Goal: Task Accomplishment & Management: Use online tool/utility

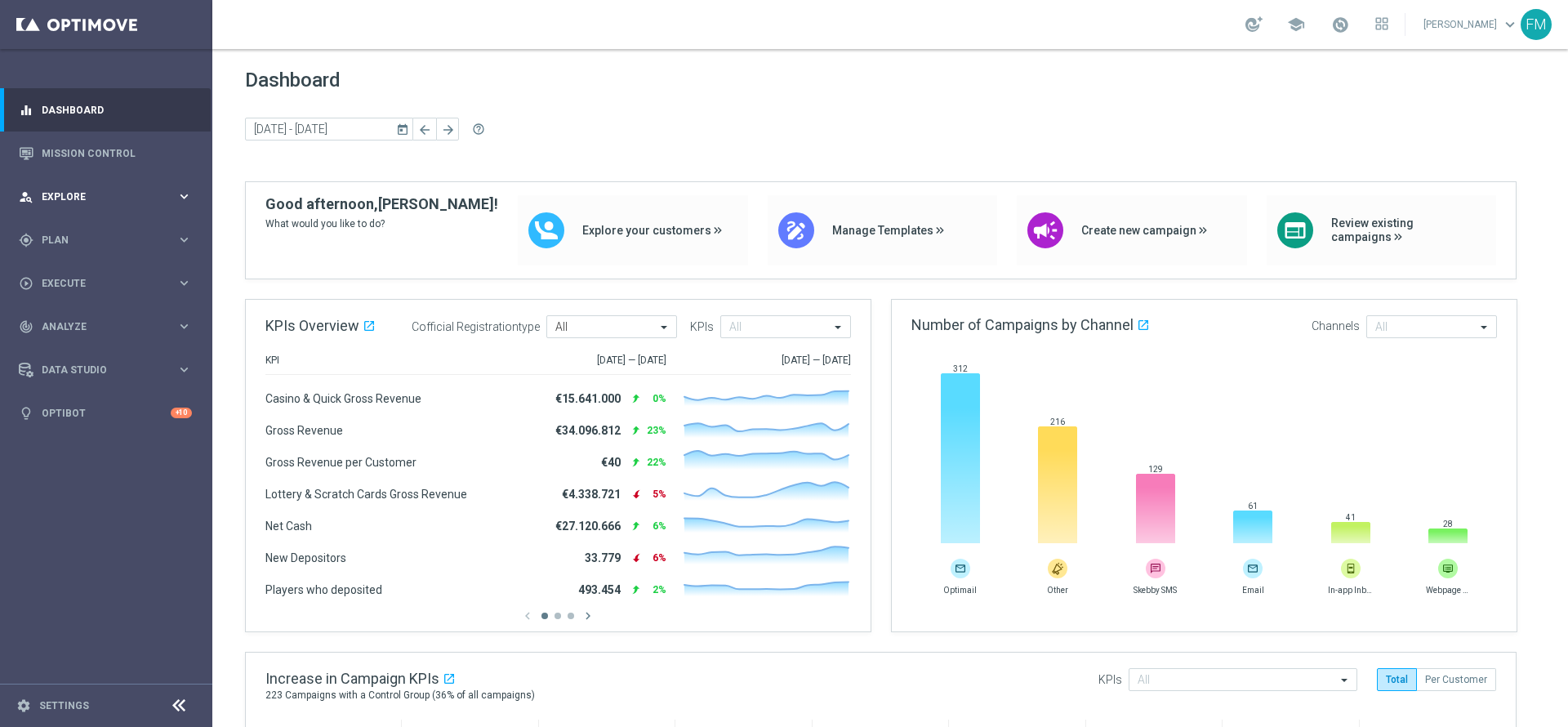
click at [168, 204] on div "person_search Explore keyboard_arrow_right" at bounding box center [105, 196] width 211 height 44
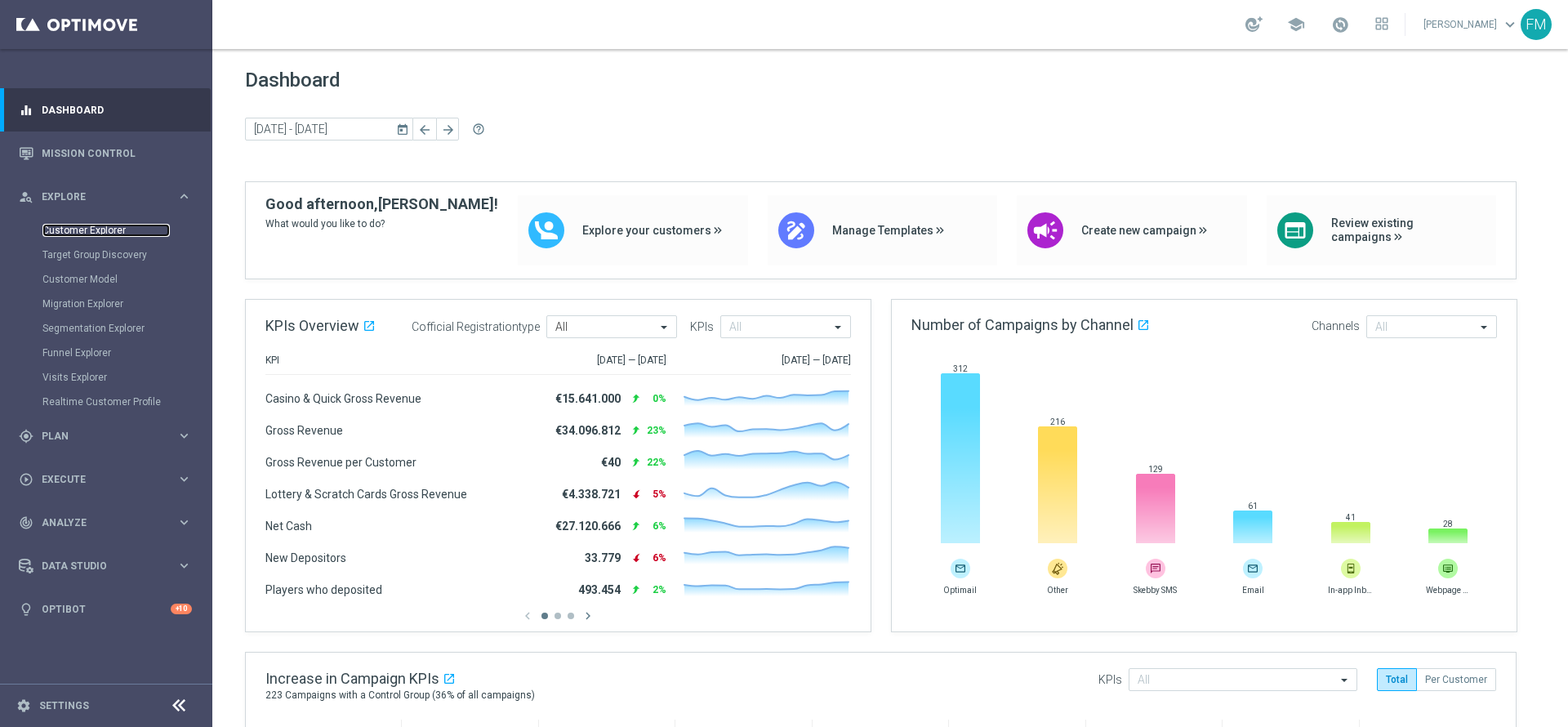
click at [89, 233] on link "Customer Explorer" at bounding box center [106, 230] width 127 height 13
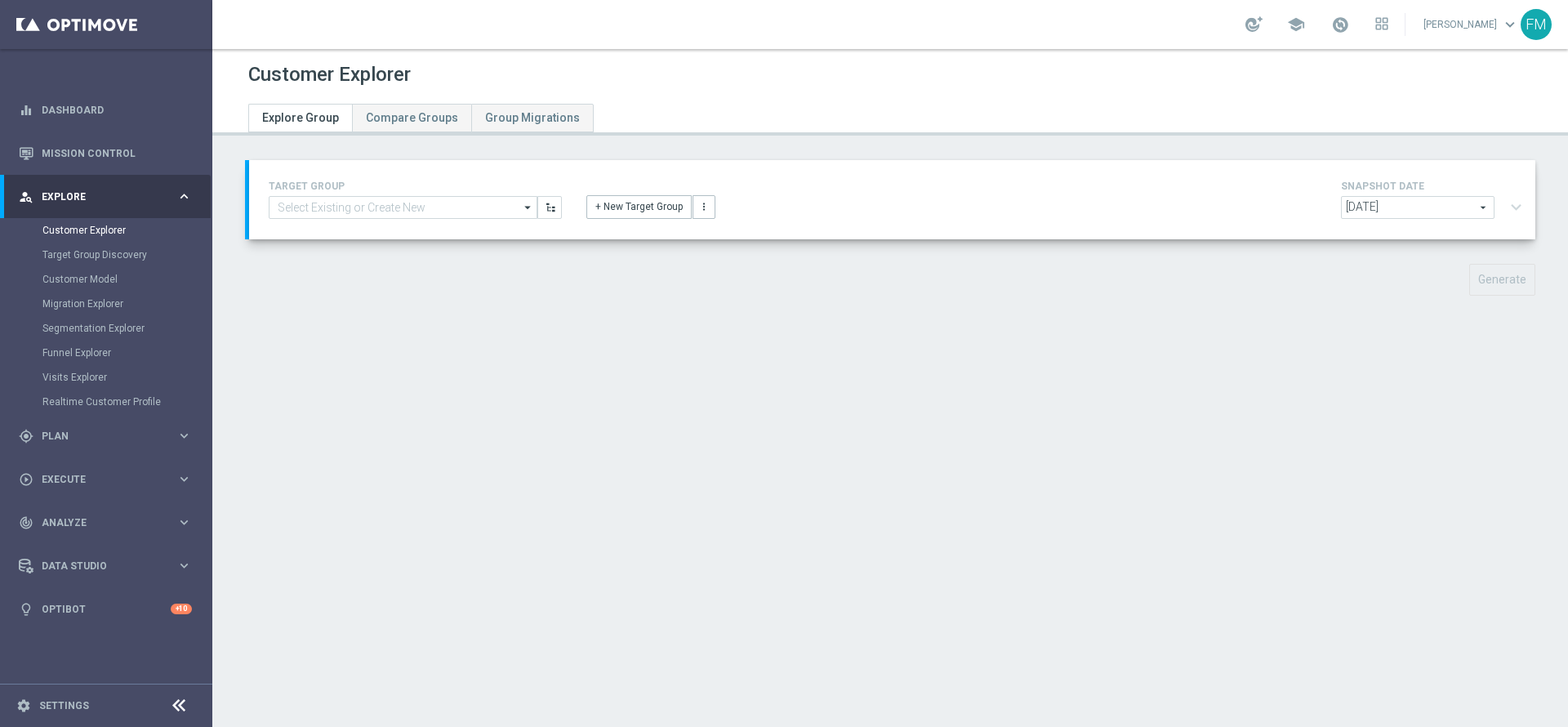
click at [422, 195] on div "TARGET GROUP arrow_drop_down Show Selected 0 of 5166 (sms) BF Retention 23.09 1…" at bounding box center [416, 198] width 318 height 43
click at [406, 201] on input at bounding box center [402, 208] width 268 height 23
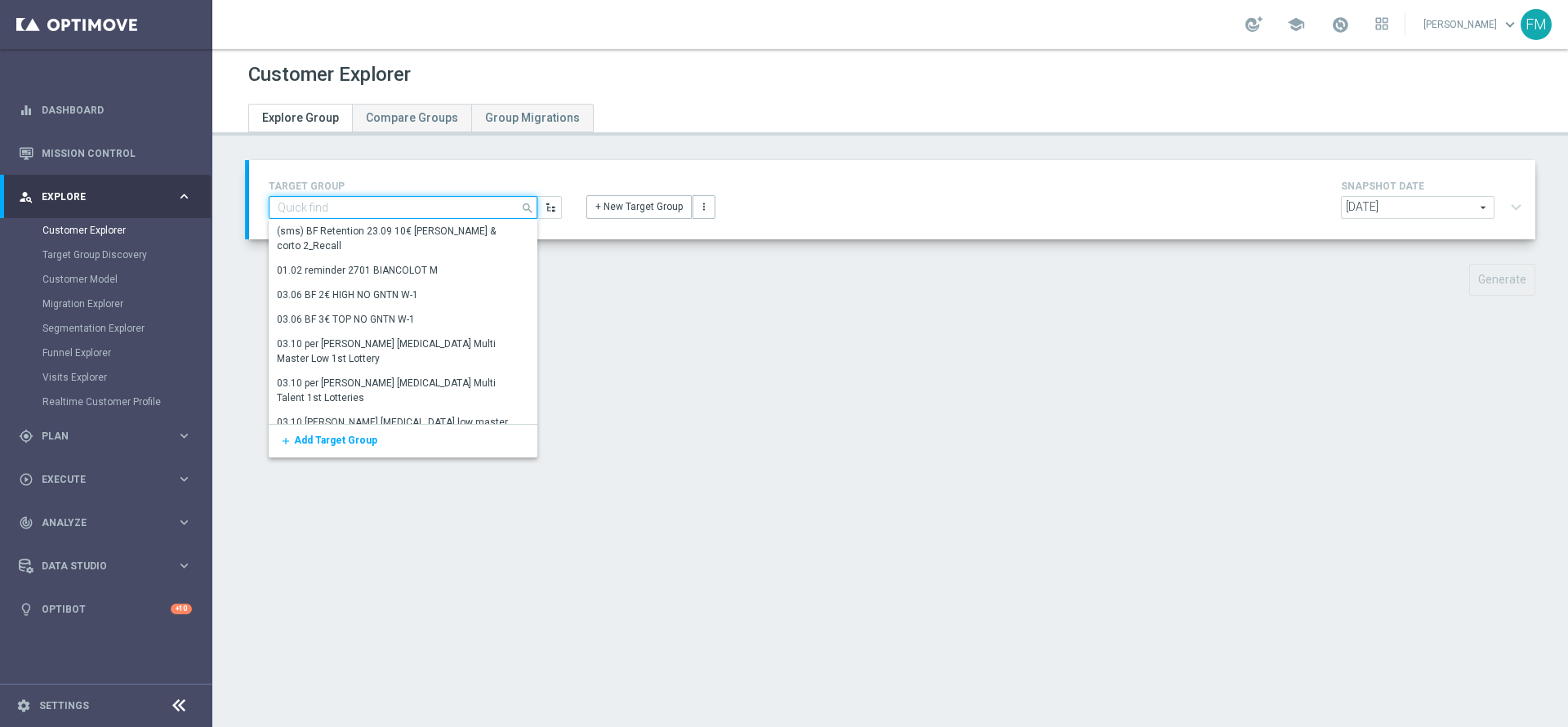
click at [406, 201] on input at bounding box center [402, 208] width 268 height 23
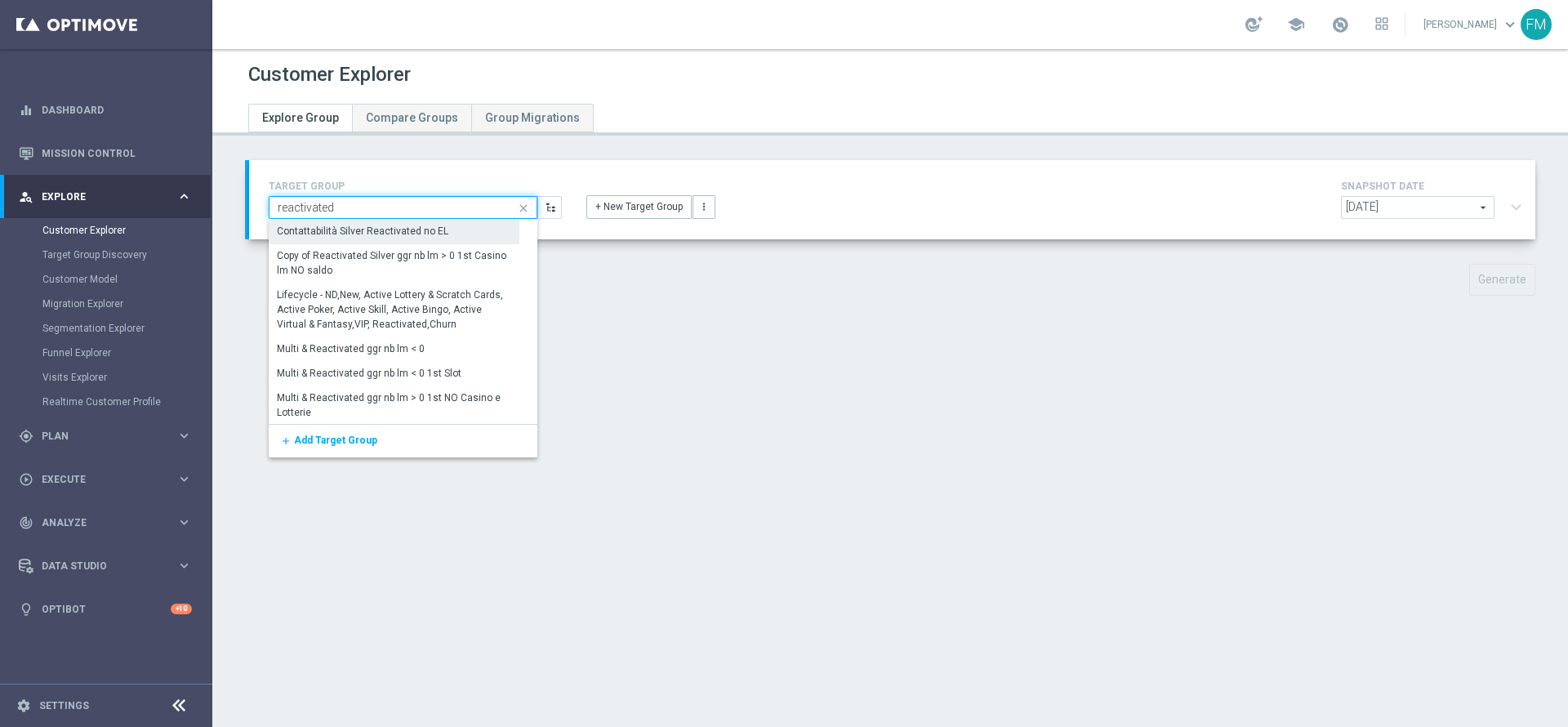
type input "reactivated"
click at [410, 222] on div "Contattabilità Silver Reactivated no EL" at bounding box center [394, 232] width 251 height 25
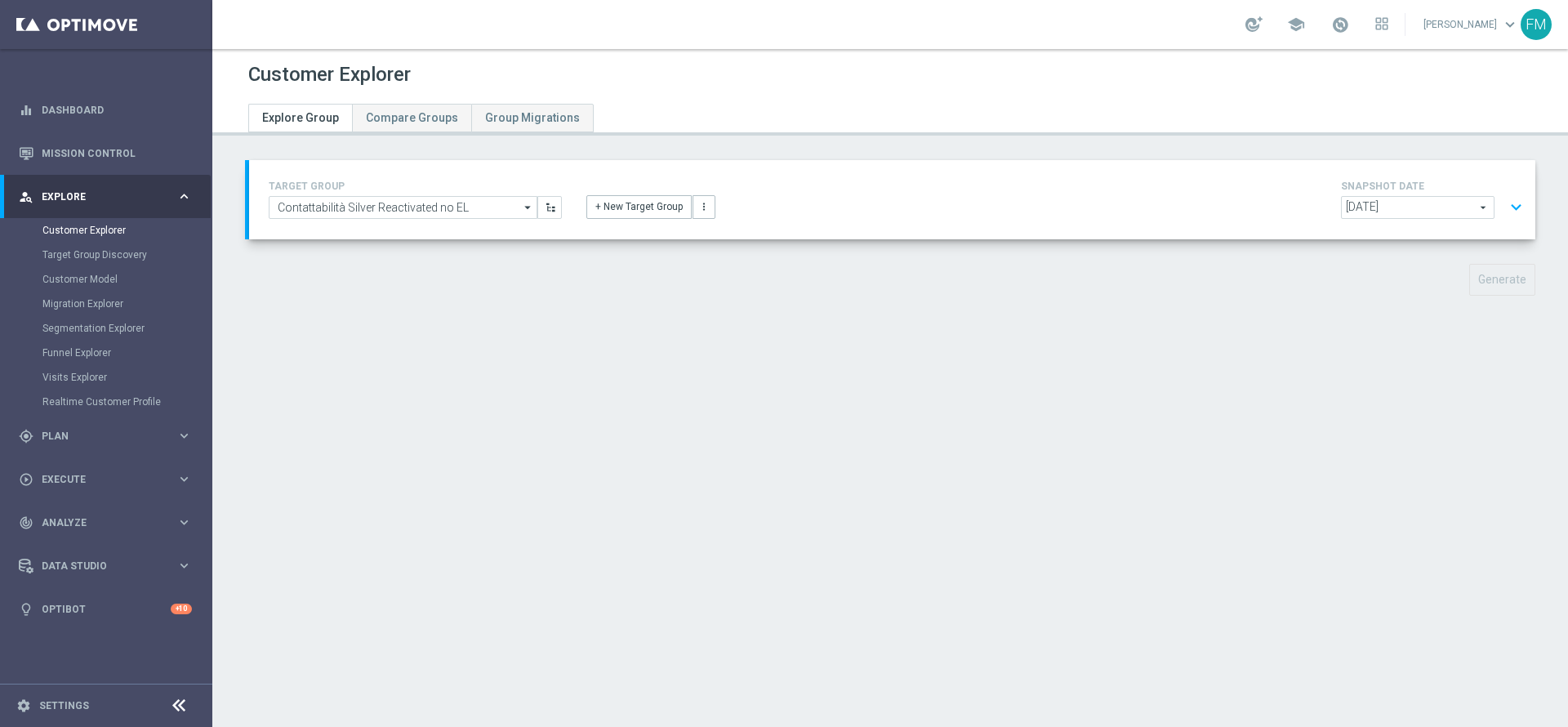
click at [1419, 209] on span "[DATE]" at bounding box center [1417, 208] width 152 height 21
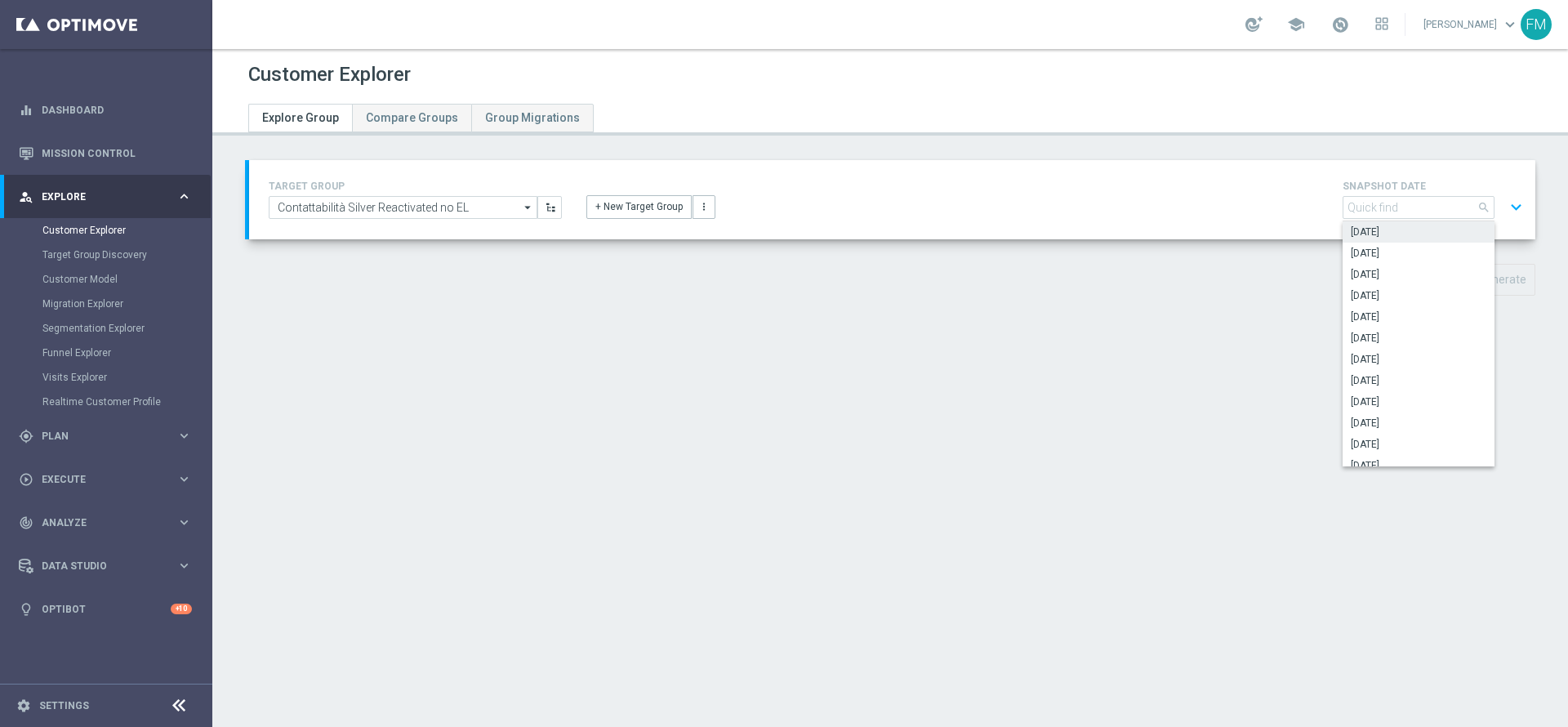
click at [1376, 321] on span "[DATE]" at bounding box center [1418, 316] width 136 height 13
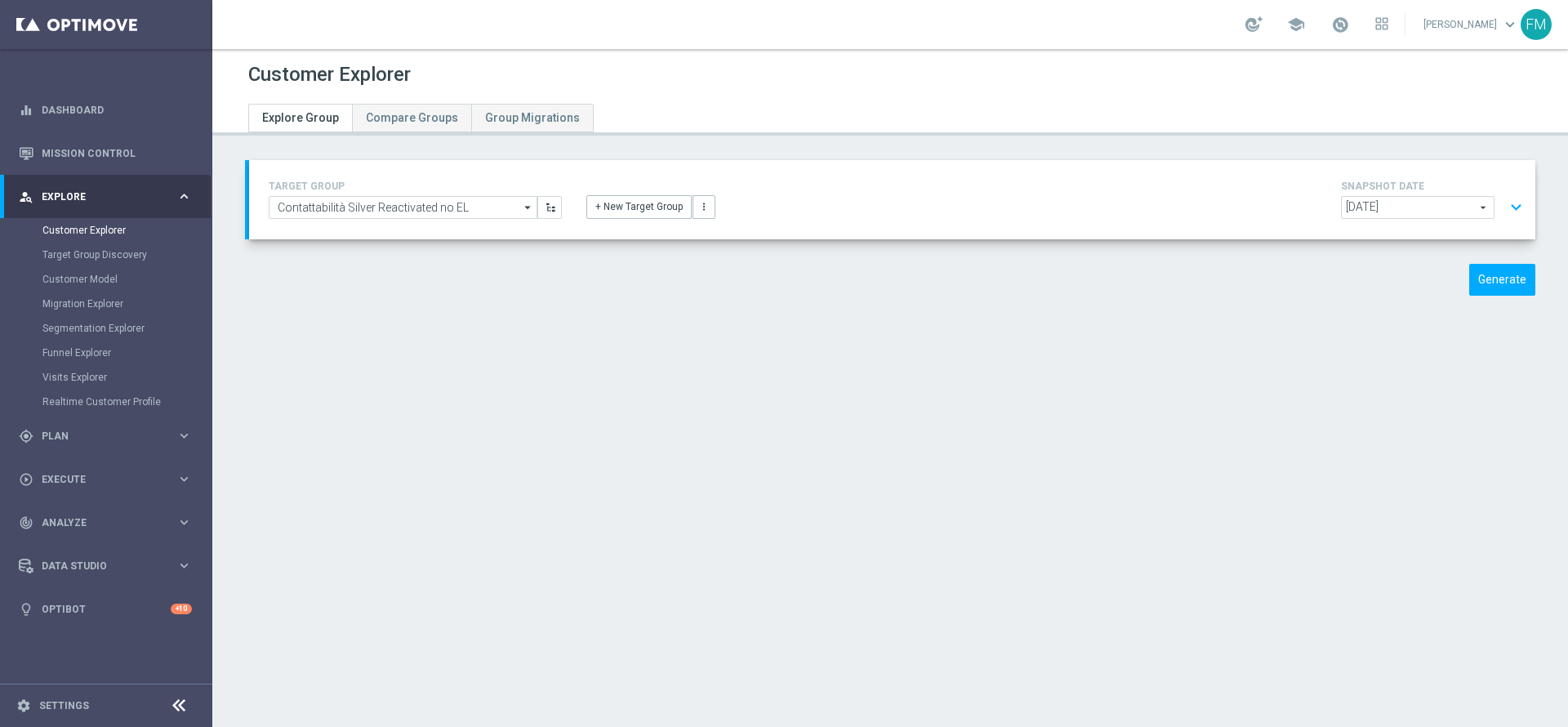
type input "[DATE]"
click at [1504, 198] on button "expand_more" at bounding box center [1516, 207] width 24 height 31
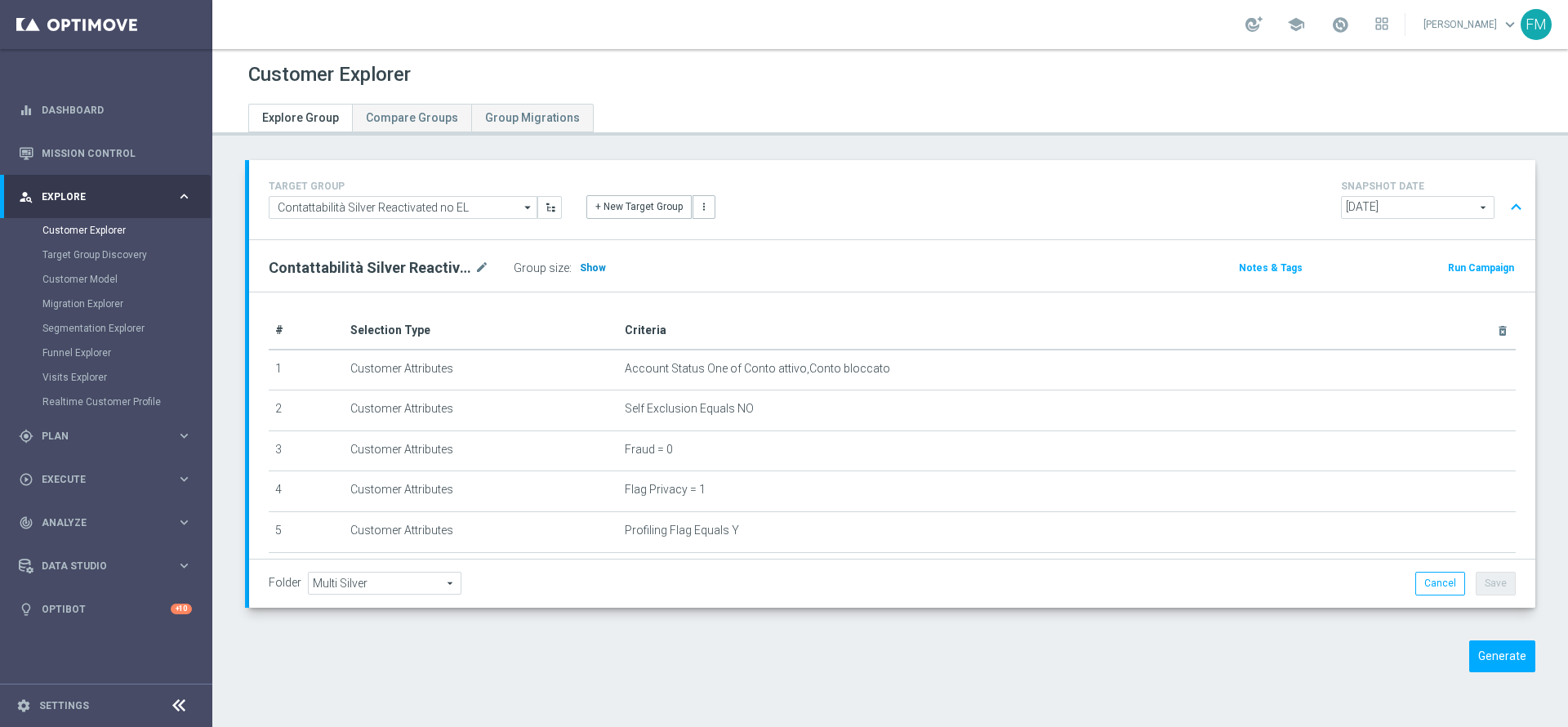
click at [583, 264] on span "Show" at bounding box center [593, 268] width 26 height 12
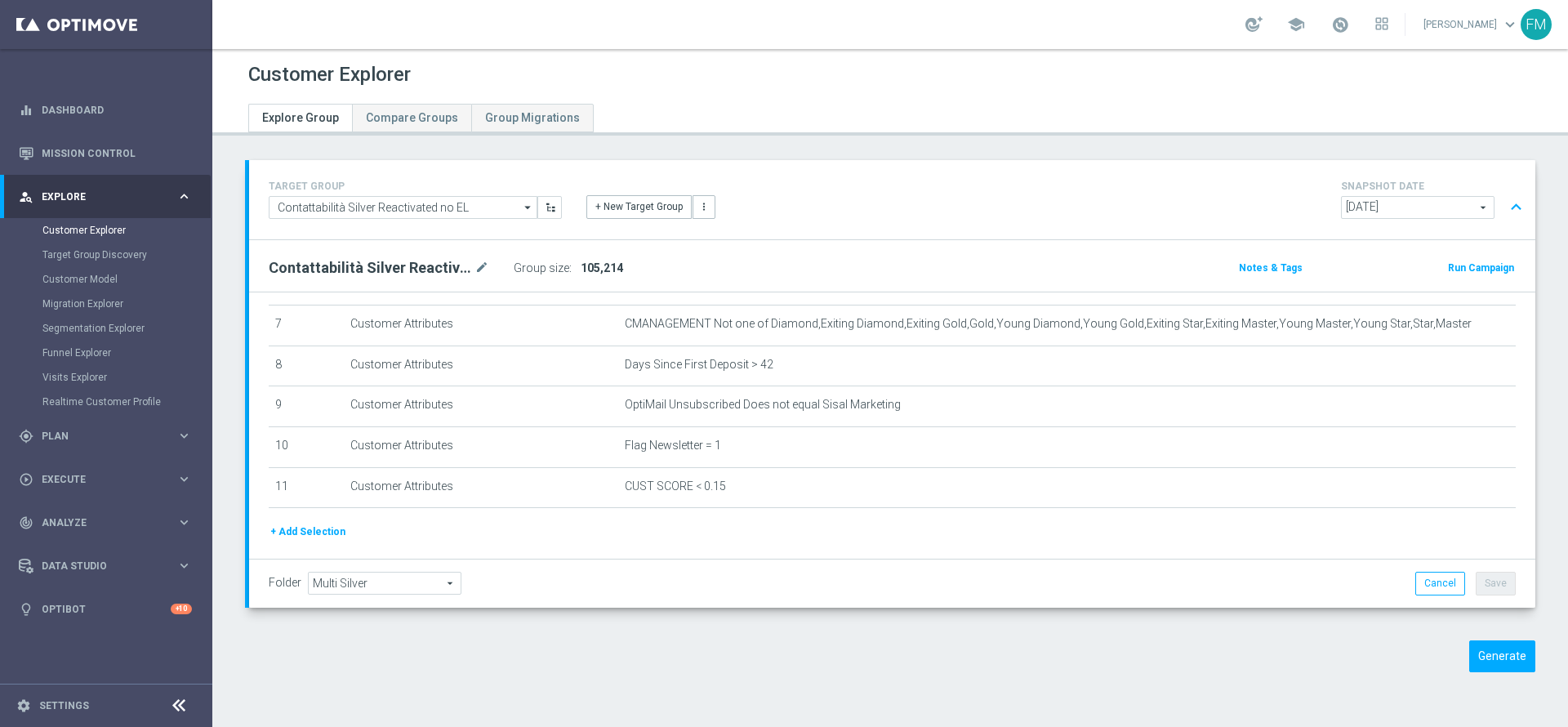
scroll to position [289, 0]
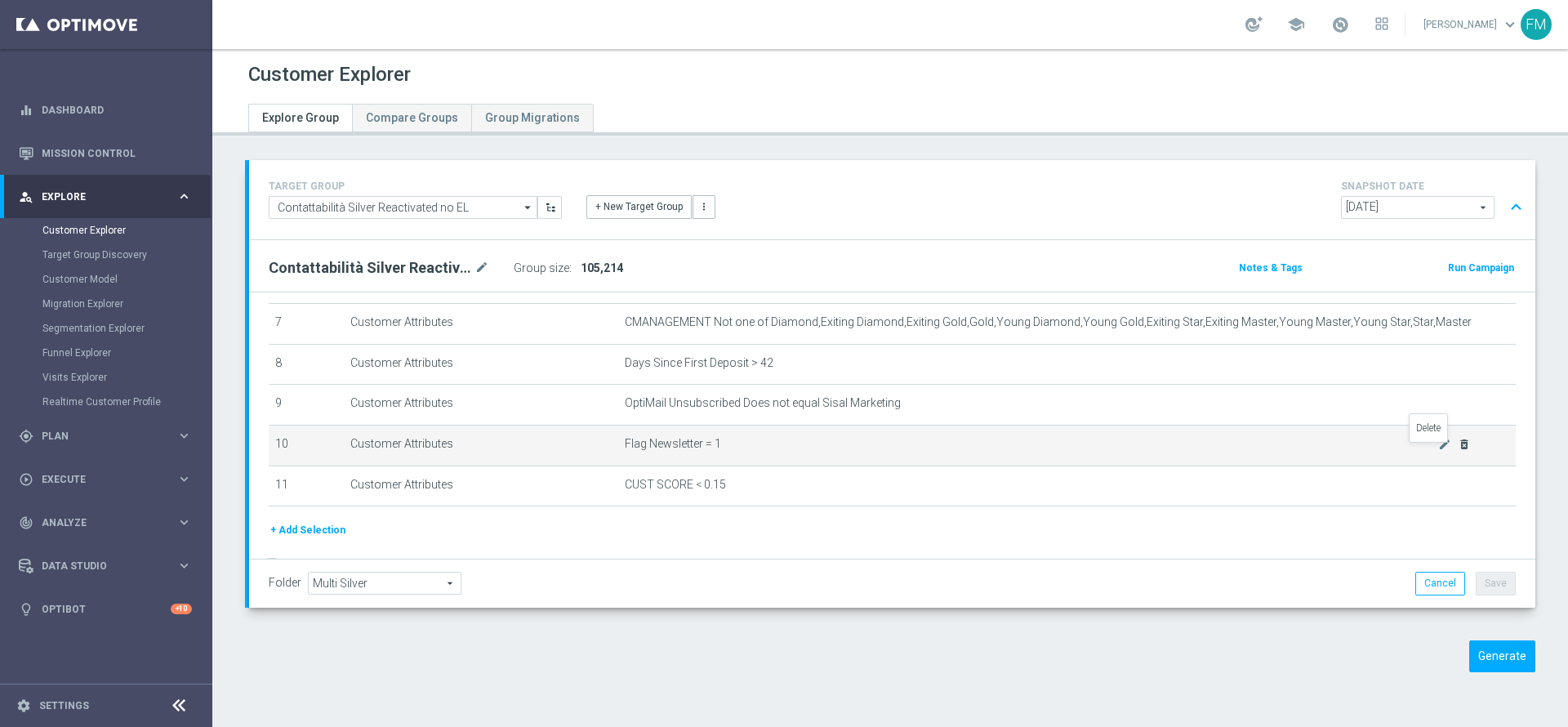
click at [1458, 449] on icon "delete_forever" at bounding box center [1464, 444] width 13 height 13
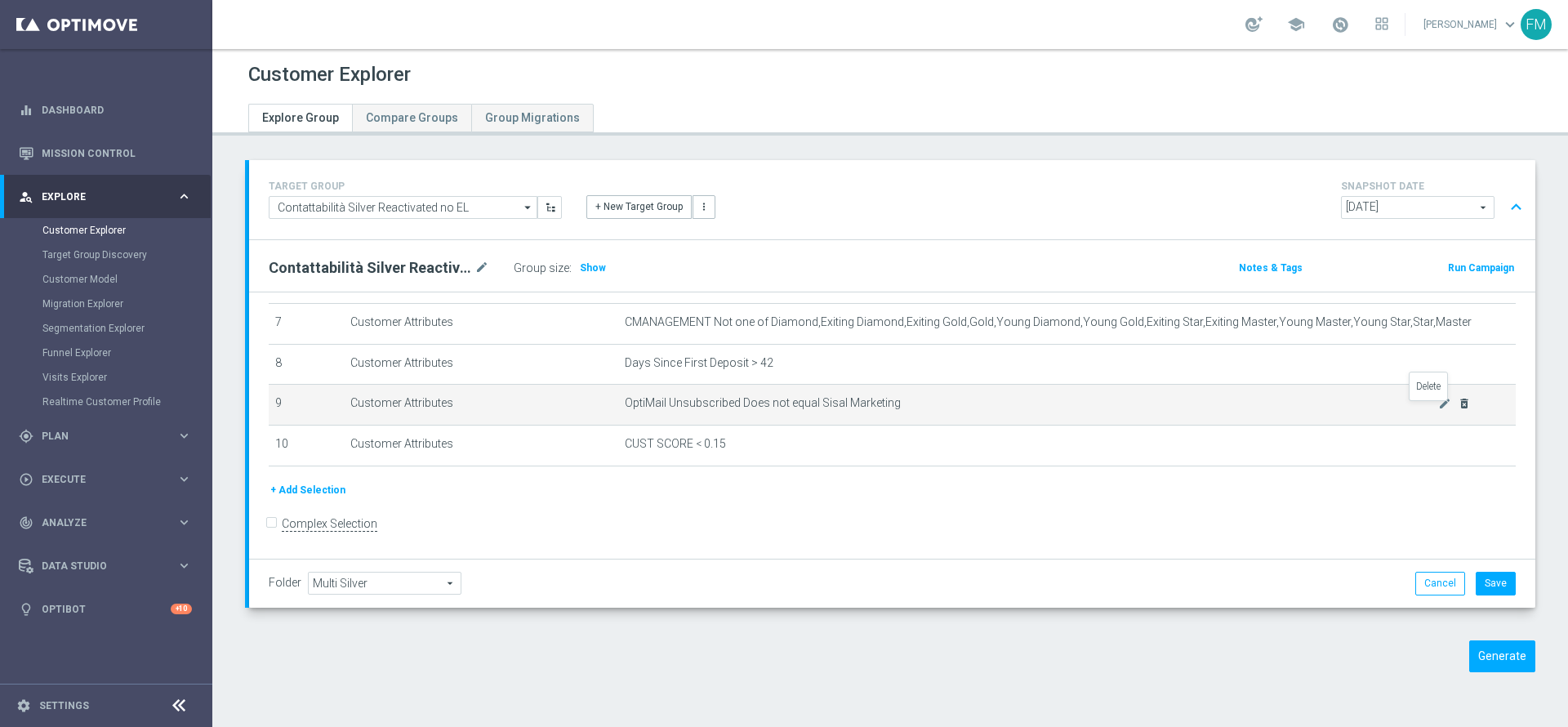
click at [1458, 410] on icon "delete_forever" at bounding box center [1464, 403] width 13 height 13
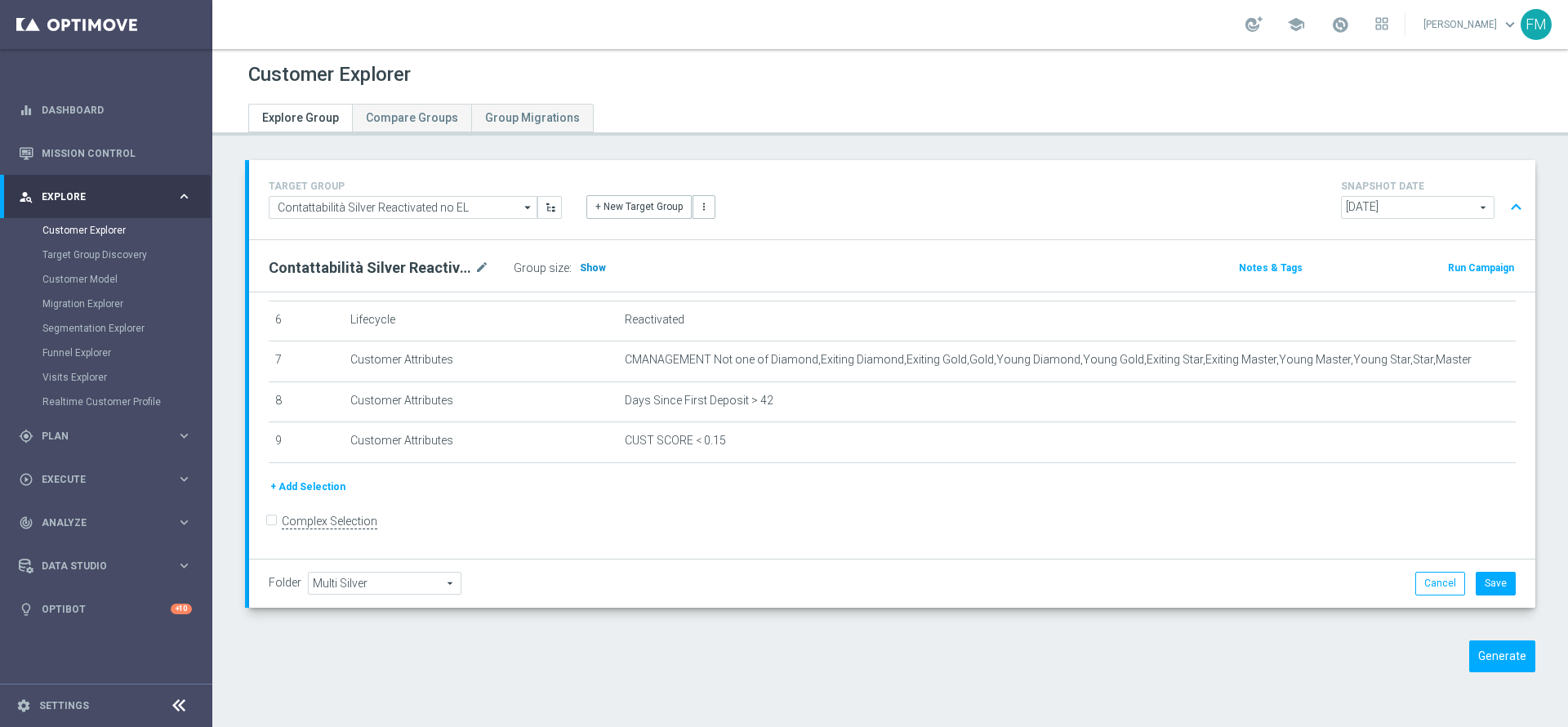
click at [597, 268] on span "Show" at bounding box center [593, 268] width 26 height 12
